Goal: Information Seeking & Learning: Learn about a topic

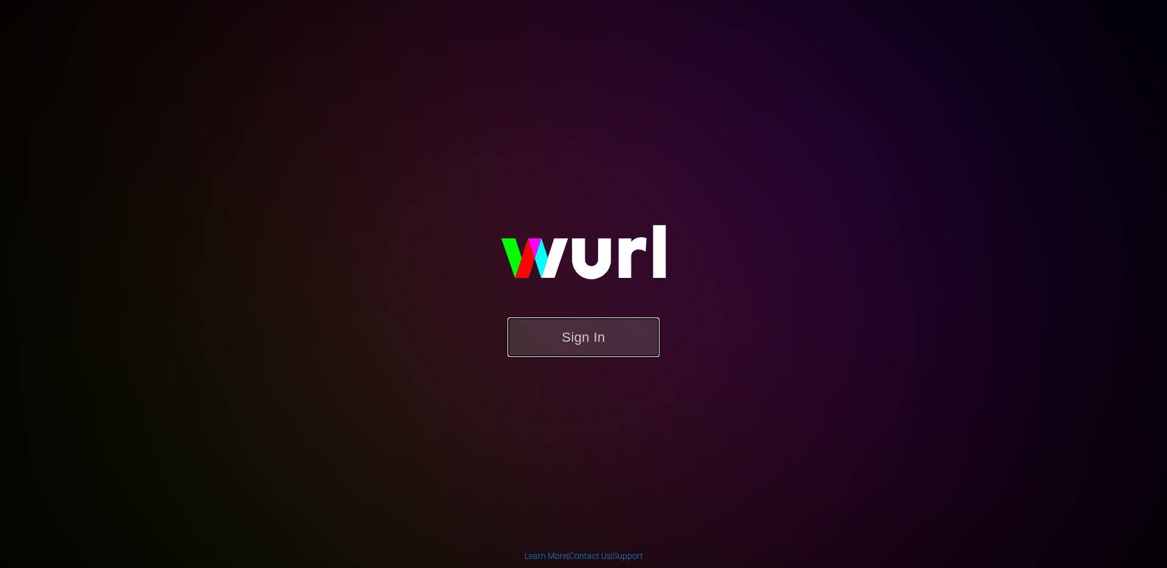
click at [574, 335] on button "Sign In" at bounding box center [583, 336] width 152 height 39
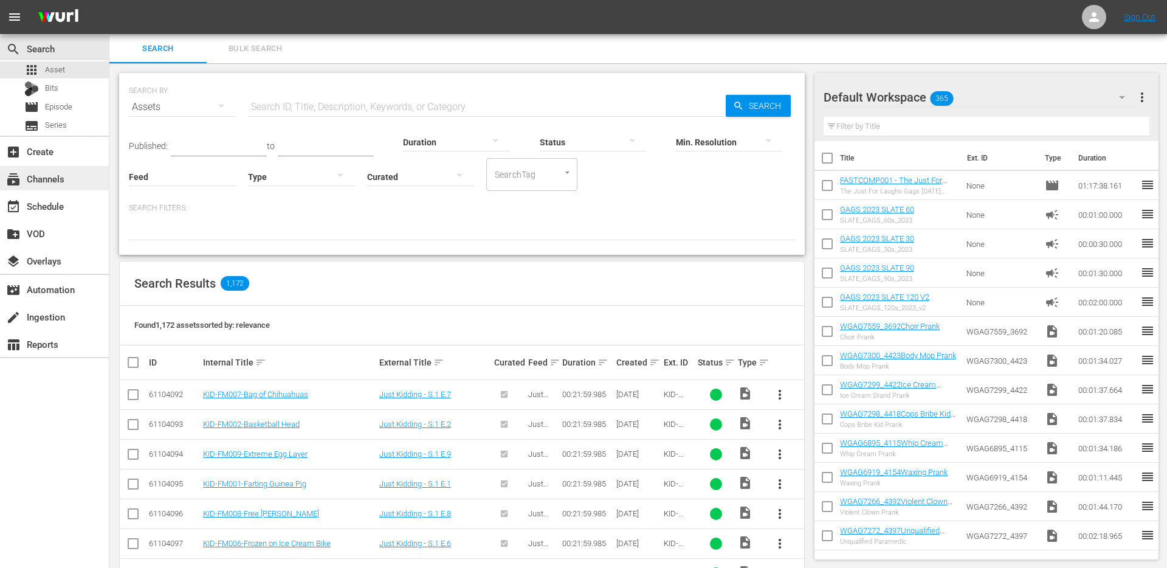
click at [43, 177] on div "subscriptions Channels" at bounding box center [34, 176] width 68 height 11
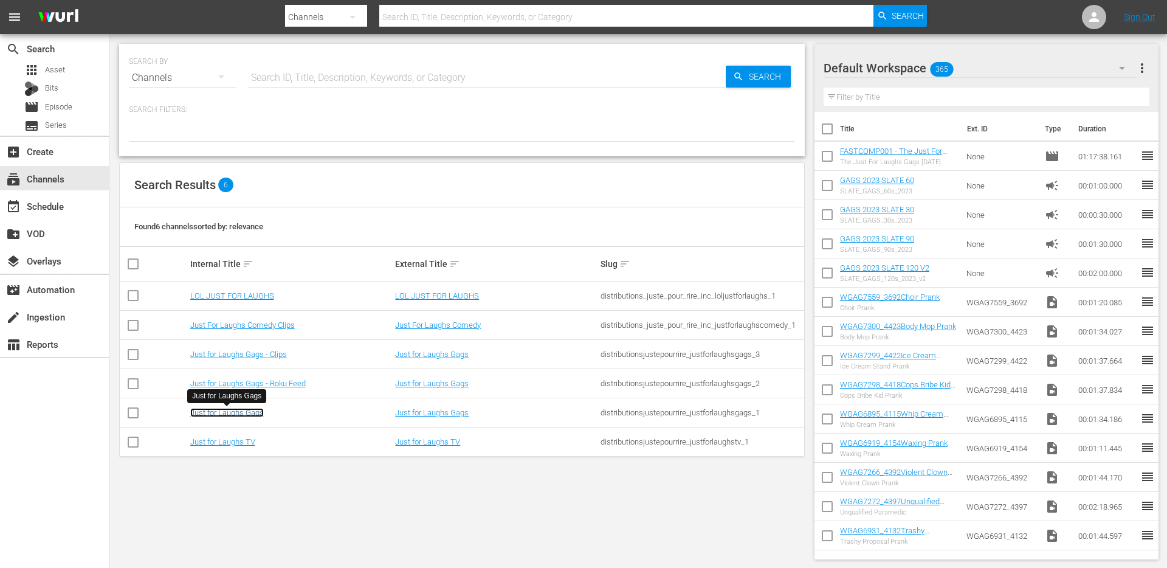
click at [211, 412] on link "Just for Laughs Gags" at bounding box center [227, 412] width 74 height 9
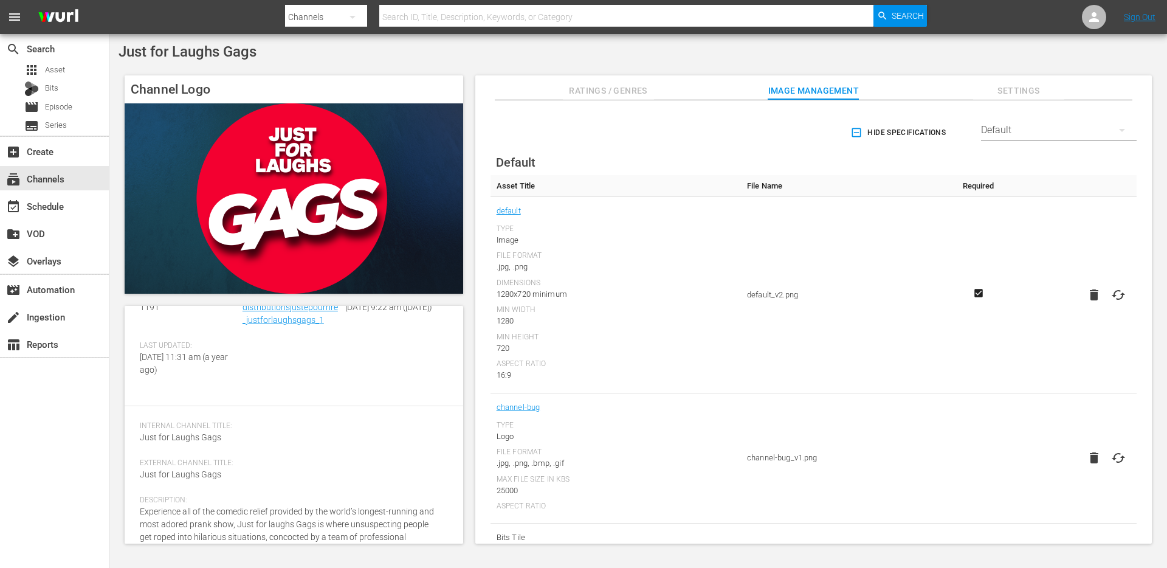
scroll to position [91, 0]
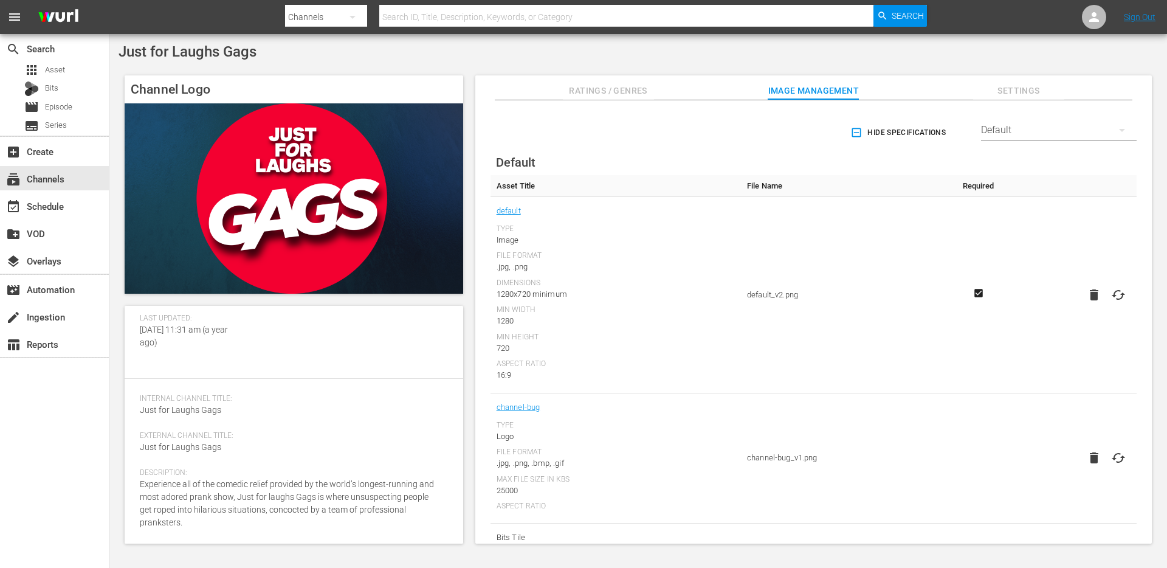
click at [303, 496] on span "Experience all of the comedic relief provided by the world’s longest-running an…" at bounding box center [287, 503] width 294 height 48
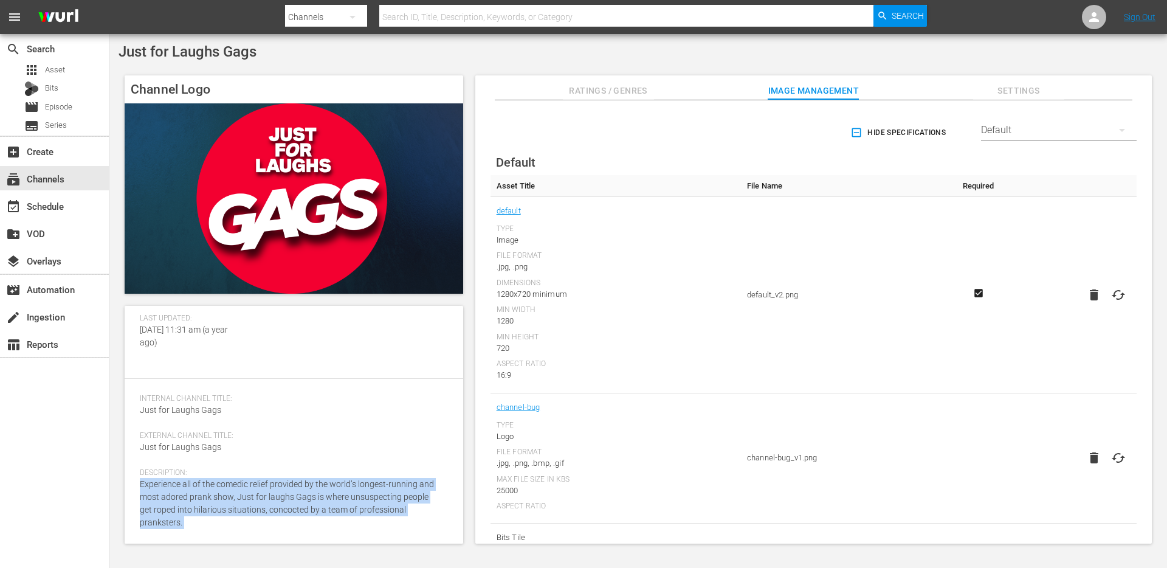
click at [303, 496] on span "Experience all of the comedic relief provided by the world’s longest-running an…" at bounding box center [287, 503] width 294 height 48
copy div "Experience all of the comedic relief provided by the world’s longest-running an…"
click at [227, 493] on span "Experience all of the comedic relief provided by the world’s longest-running an…" at bounding box center [287, 503] width 294 height 48
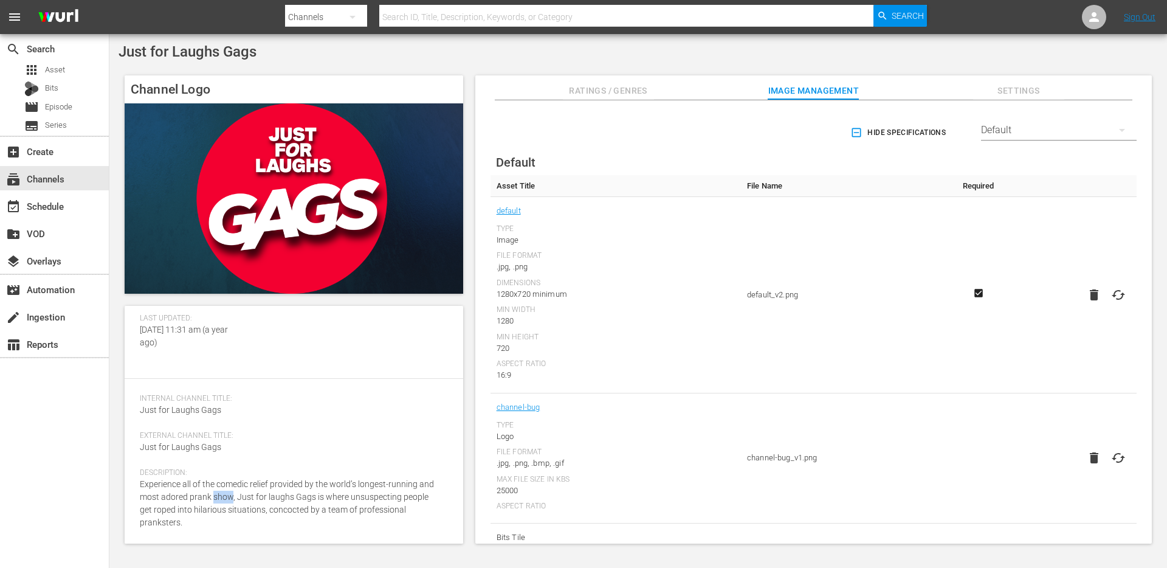
click at [227, 493] on span "Experience all of the comedic relief provided by the world’s longest-running an…" at bounding box center [287, 503] width 294 height 48
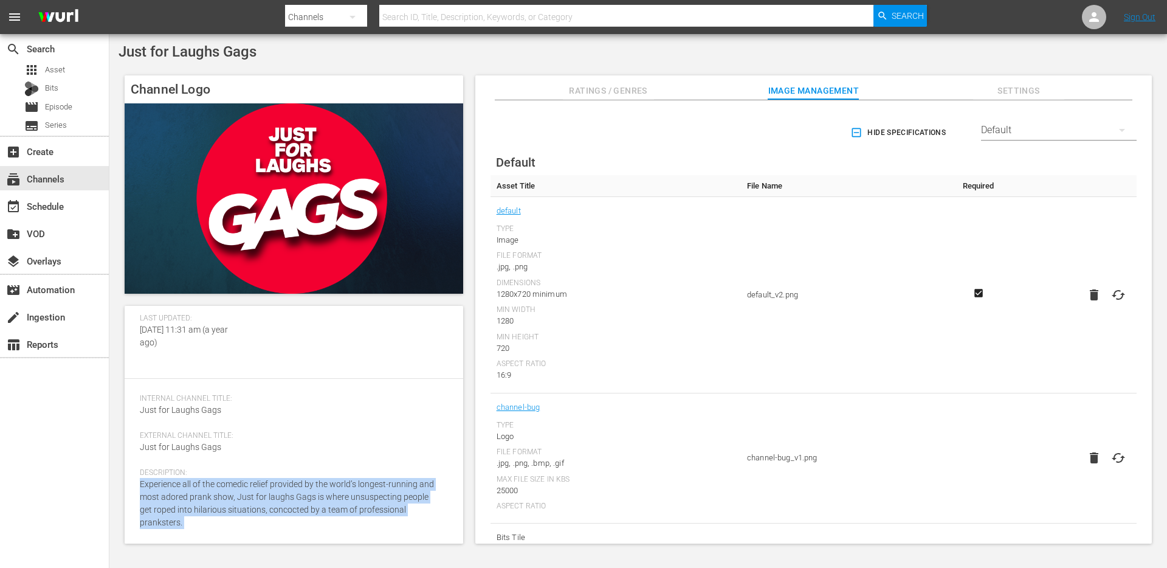
click at [227, 493] on span "Experience all of the comedic relief provided by the world’s longest-running an…" at bounding box center [287, 503] width 294 height 48
